Goal: Navigation & Orientation: Find specific page/section

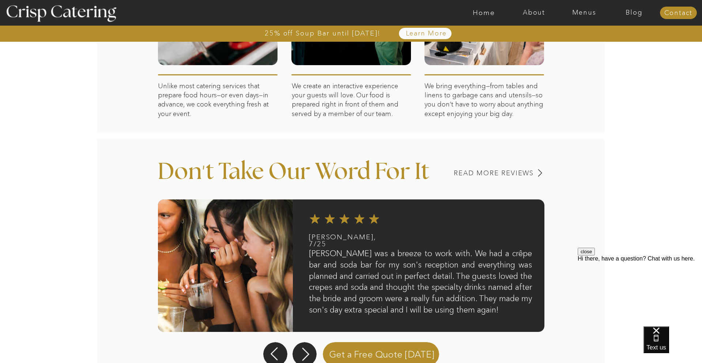
scroll to position [415, 0]
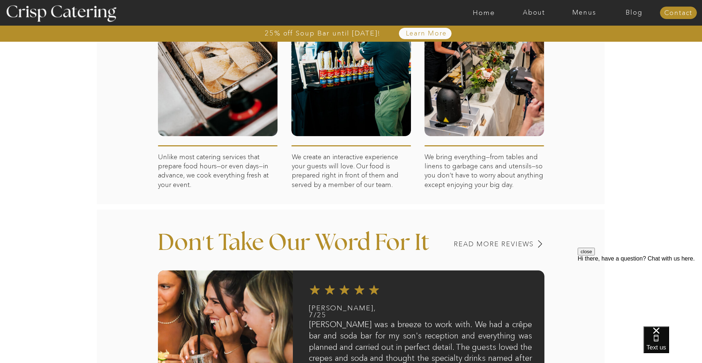
click at [589, 12] on nav "Menus" at bounding box center [584, 12] width 50 height 7
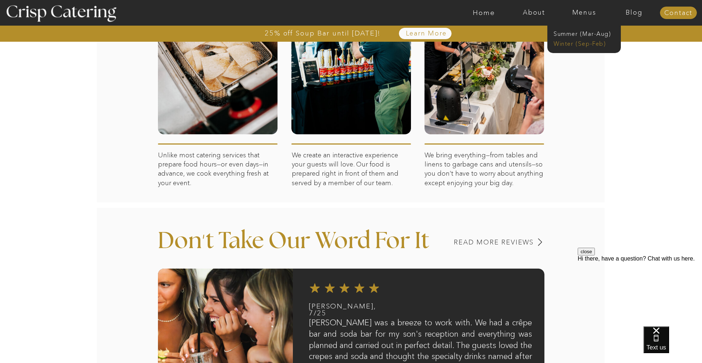
click at [589, 46] on nav "Winter (Sep-Feb)" at bounding box center [584, 43] width 60 height 7
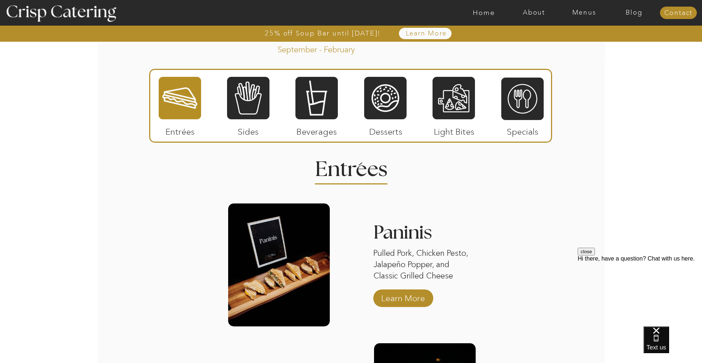
scroll to position [836, 0]
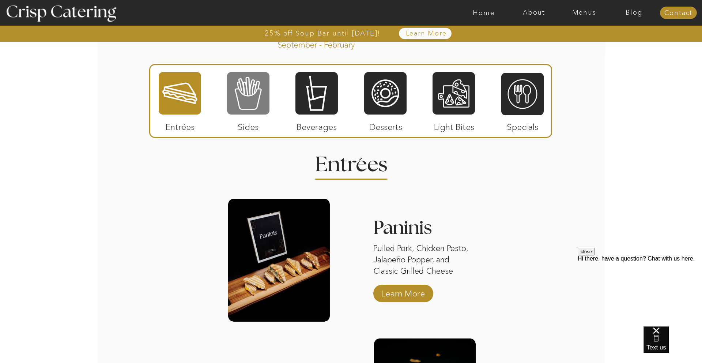
click at [245, 106] on div at bounding box center [248, 93] width 42 height 44
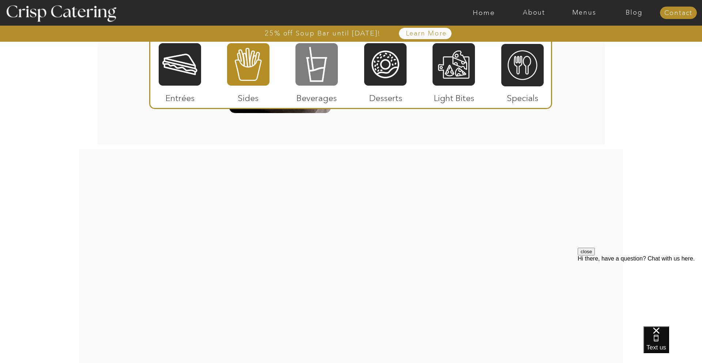
scroll to position [1479, 0]
click at [324, 85] on div at bounding box center [317, 64] width 42 height 44
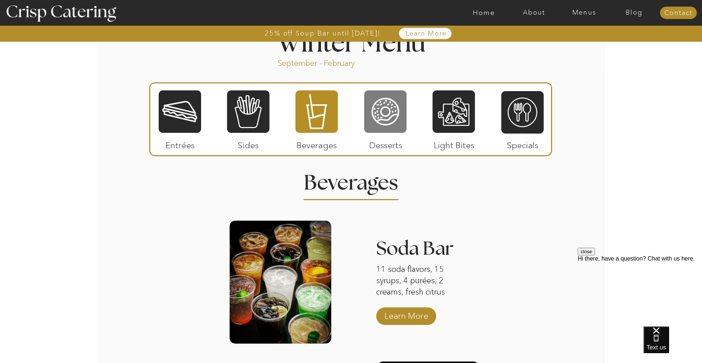
scroll to position [817, 0]
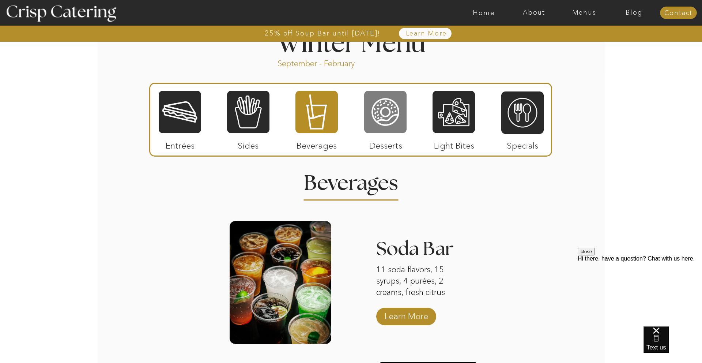
click at [397, 117] on div at bounding box center [385, 112] width 42 height 44
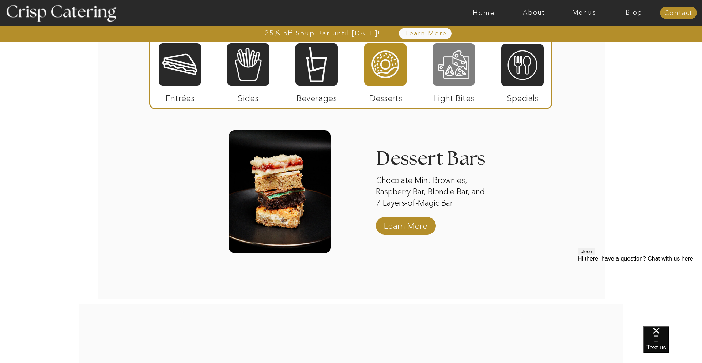
scroll to position [1199, 0]
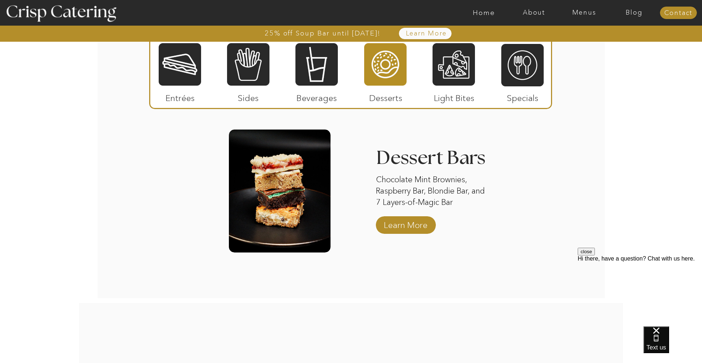
click at [454, 82] on div at bounding box center [454, 64] width 42 height 44
